Goal: Task Accomplishment & Management: Manage account settings

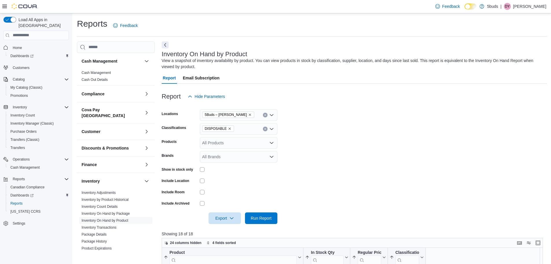
scroll to position [189, 0]
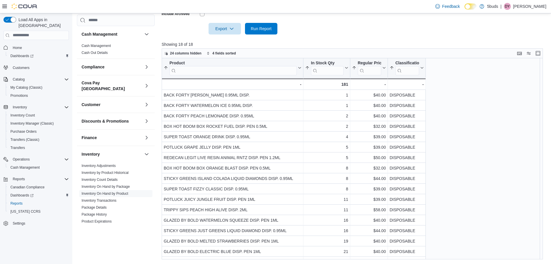
drag, startPoint x: 0, startPoint y: 0, endPoint x: 531, endPoint y: 9, distance: 531.1
click at [531, 9] on p "Danielle Young" at bounding box center [529, 6] width 33 height 7
click at [516, 53] on button "Sign Out" at bounding box center [517, 56] width 53 height 9
